Goal: Find specific page/section: Find specific page/section

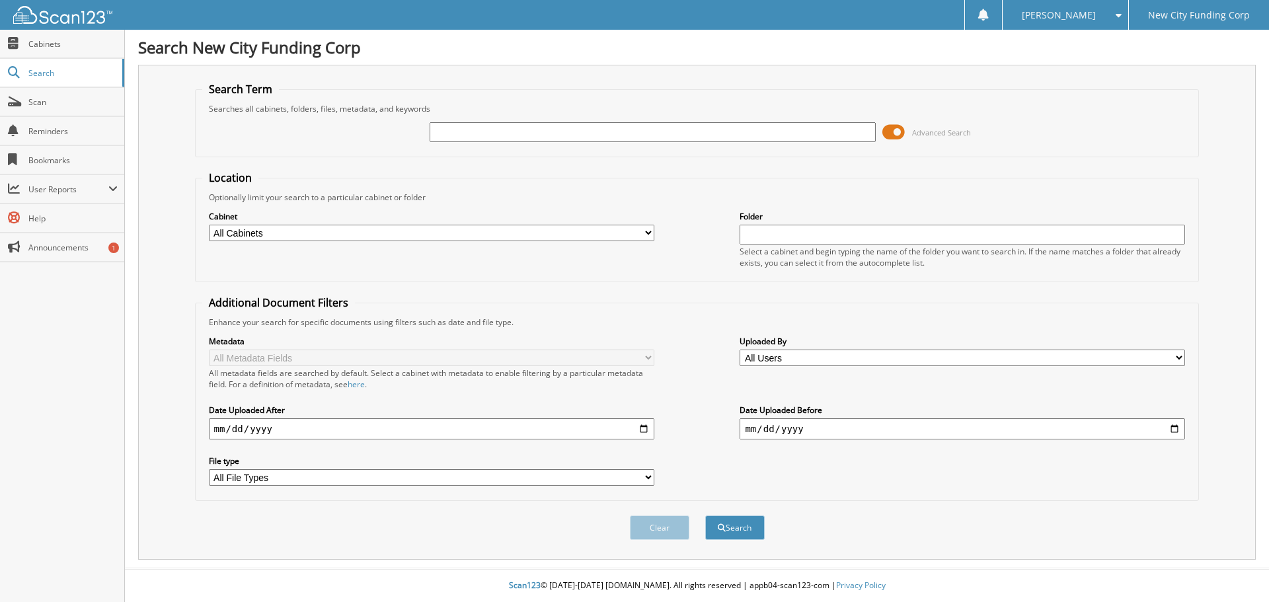
click at [493, 120] on div "Advanced Search" at bounding box center [697, 132] width 990 height 36
click at [480, 136] on input "text" at bounding box center [653, 132] width 446 height 20
type input "355050"
click at [705, 516] on button "Search" at bounding box center [734, 528] width 59 height 24
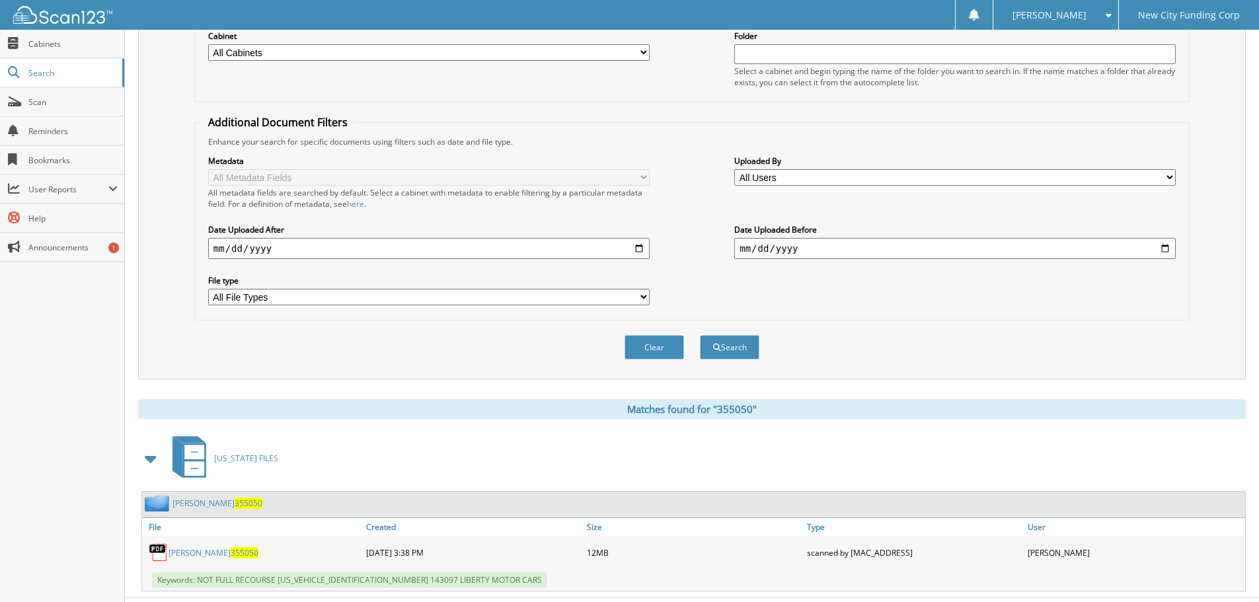
scroll to position [210, 0]
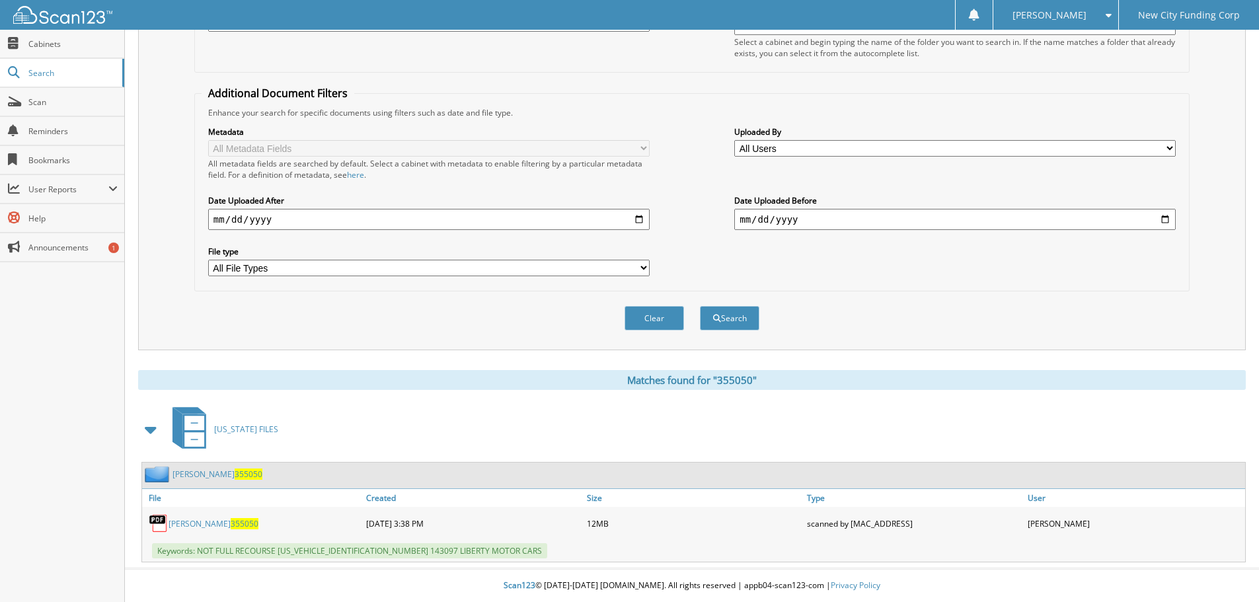
click at [178, 520] on link "ROBERT KEIR 355050" at bounding box center [214, 523] width 90 height 11
